Goal: Navigation & Orientation: Find specific page/section

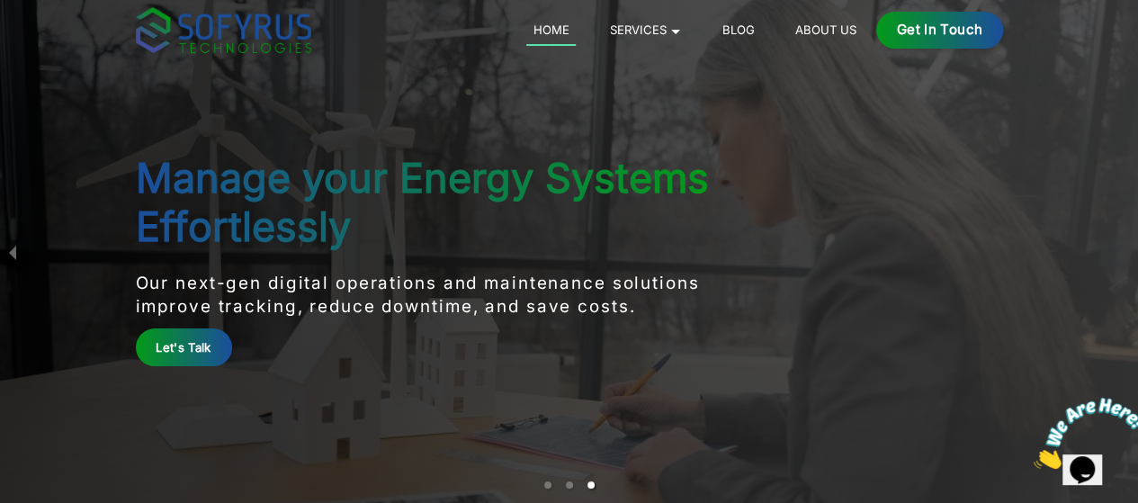
click at [761, 30] on link "Blog" at bounding box center [738, 30] width 46 height 22
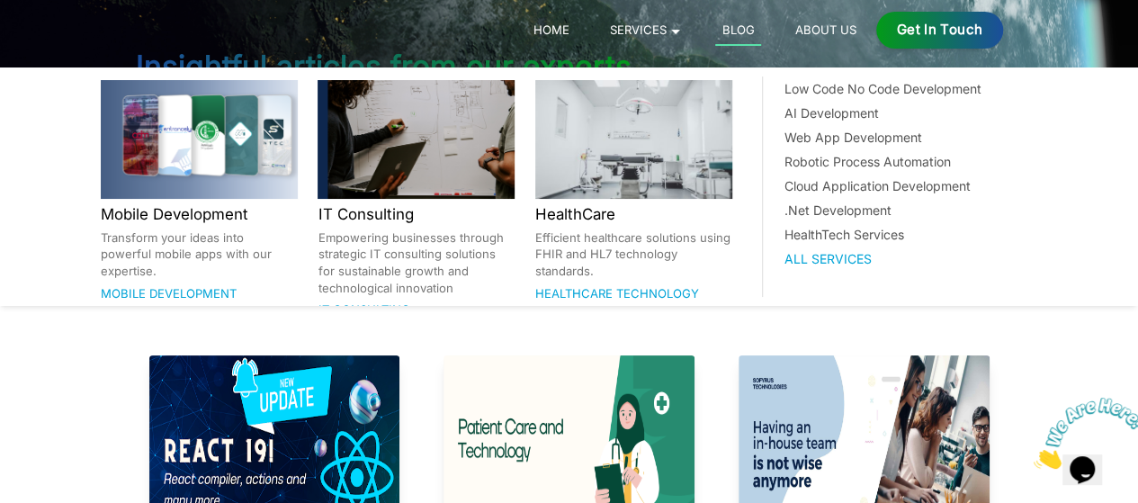
click at [688, 30] on link "Services 🞃" at bounding box center [645, 30] width 85 height 22
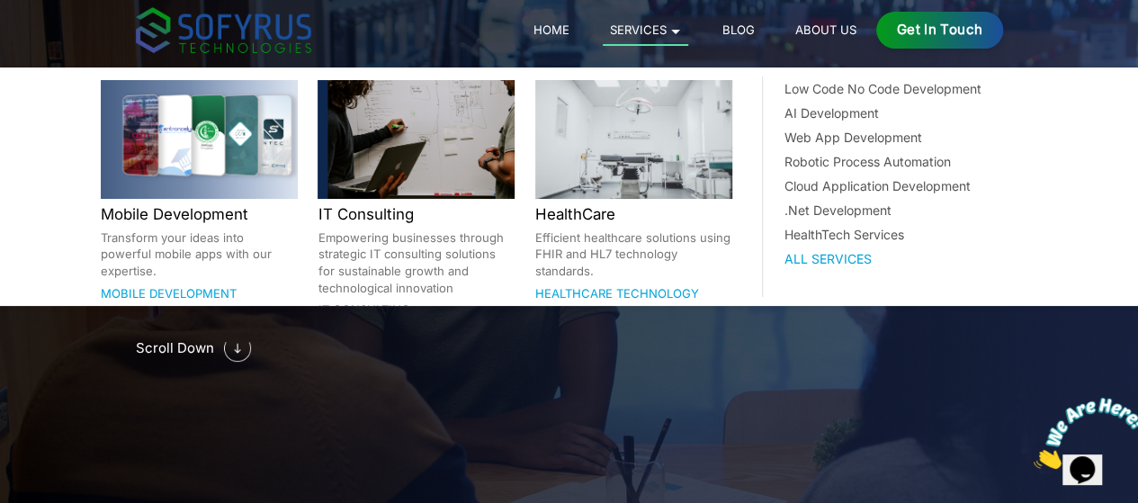
click at [688, 21] on link "Services 🞃" at bounding box center [645, 32] width 85 height 27
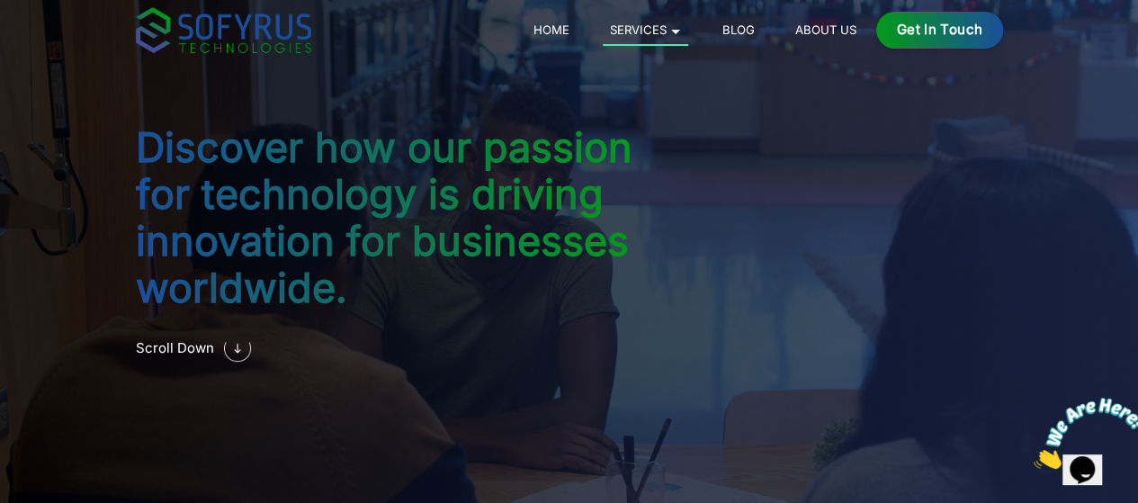
click at [416, 423] on div "Discover how our passion for technology is driving innovation for businesses wo…" at bounding box center [569, 251] width 921 height 503
click at [224, 335] on img at bounding box center [237, 348] width 27 height 27
click at [863, 32] on link "About Us" at bounding box center [825, 30] width 75 height 22
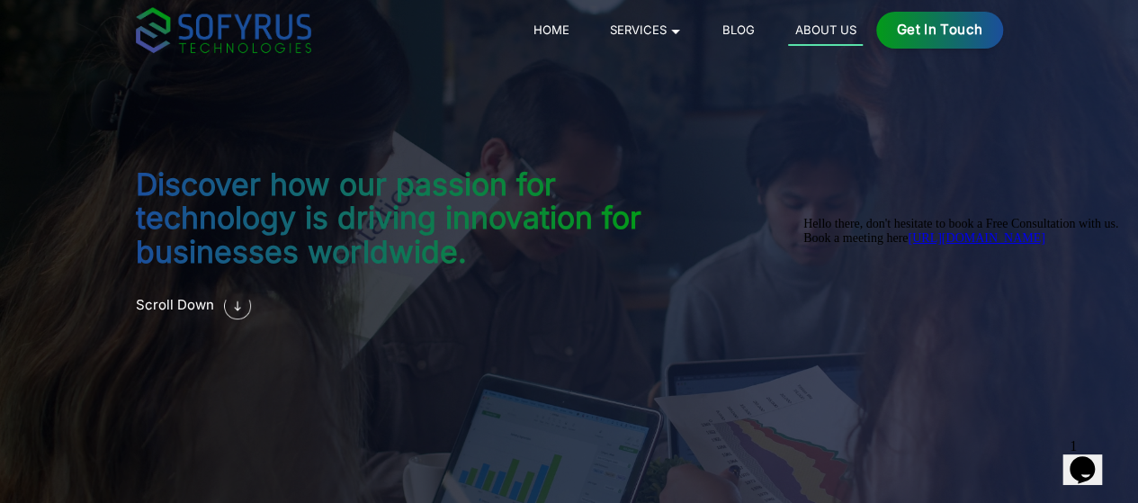
click at [863, 28] on link "About Us" at bounding box center [825, 32] width 75 height 27
click at [816, 29] on ul "Home Services 🞃 Mobile Development Transform your ideas into powerful mobile ap…" at bounding box center [694, 30] width 336 height 21
click at [761, 28] on link "Blog" at bounding box center [738, 30] width 46 height 22
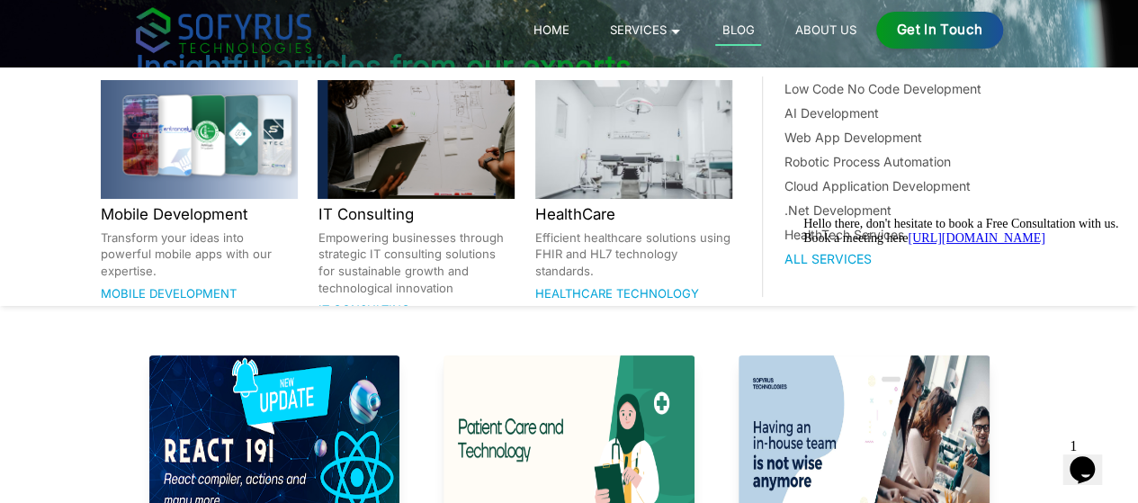
click at [688, 34] on link "Services 🞃" at bounding box center [645, 30] width 85 height 22
